Goal: Task Accomplishment & Management: Complete application form

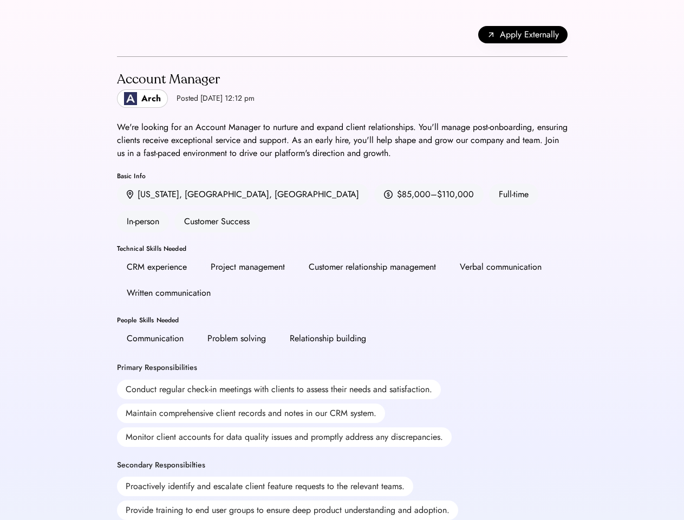
click at [342, 260] on div "CRM experience Project management Customer relationship management Verbal commu…" at bounding box center [342, 280] width 451 height 48
click at [342, 35] on div "Apply Externally" at bounding box center [342, 35] width 451 height 44
click at [523, 35] on span "Apply Externally" at bounding box center [529, 34] width 59 height 13
click at [342, 288] on div "Account Manager Arch Posted [DATE] 12:12 pm We're looking for an Account Manage…" at bounding box center [342, 473] width 451 height 833
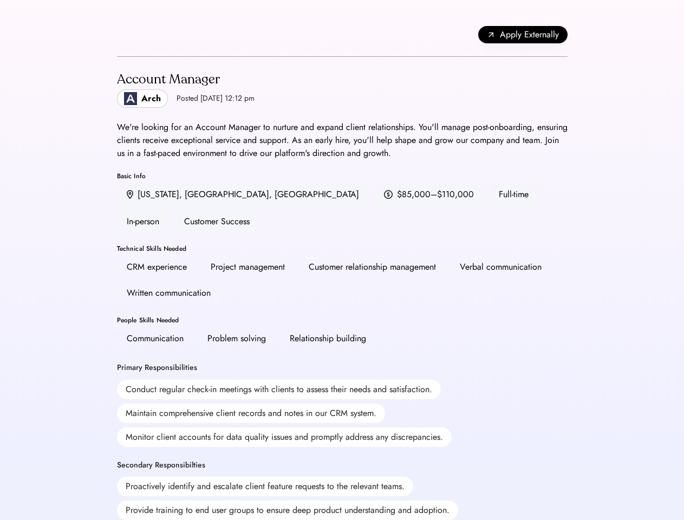
click at [342, 288] on div "Account Manager Arch Posted [DATE] 12:12 pm We're looking for an Account Manage…" at bounding box center [342, 473] width 451 height 833
click at [342, 89] on div "Account Manager Arch Posted [DATE] 12:12 pm" at bounding box center [342, 89] width 451 height 38
click at [195, 89] on h2 "Account Manager" at bounding box center [186, 79] width 138 height 19
click at [195, 80] on div "Account Manager" at bounding box center [186, 79] width 138 height 17
click at [195, 99] on div "Posted [DATE] 12:12 pm" at bounding box center [216, 98] width 78 height 11
